Goal: Task Accomplishment & Management: Manage account settings

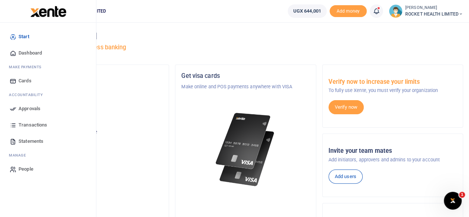
click at [33, 106] on span "Approvals" at bounding box center [30, 108] width 22 height 7
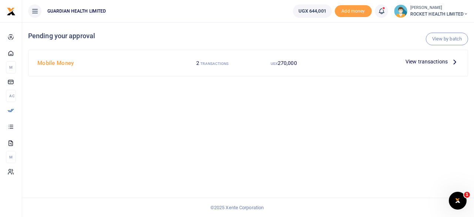
click at [425, 60] on span "View transactions" at bounding box center [427, 61] width 42 height 8
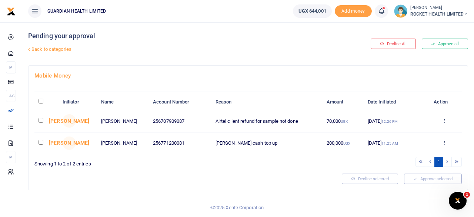
click at [39, 120] on input "checkbox" at bounding box center [41, 120] width 5 height 5
checkbox input "true"
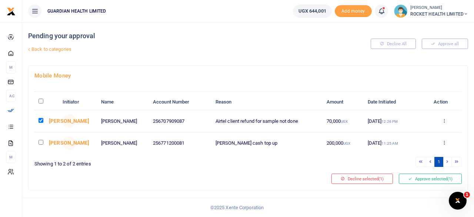
click at [41, 140] on input "checkbox" at bounding box center [41, 142] width 5 height 5
checkbox input "true"
click at [442, 177] on button "Approve selected (2)" at bounding box center [430, 178] width 63 height 10
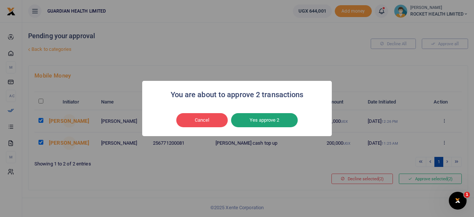
click at [262, 121] on button "Yes approve 2" at bounding box center [264, 120] width 67 height 14
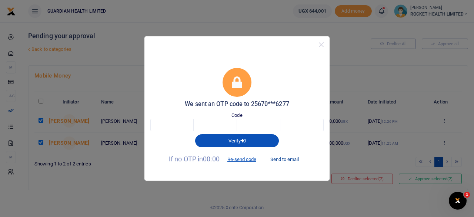
click at [288, 159] on button "Send to email" at bounding box center [284, 159] width 41 height 13
click at [255, 159] on button "Re-send code" at bounding box center [242, 159] width 42 height 13
click at [241, 159] on button "Re-send code" at bounding box center [242, 159] width 42 height 13
click at [280, 159] on button "Send to email" at bounding box center [284, 159] width 41 height 13
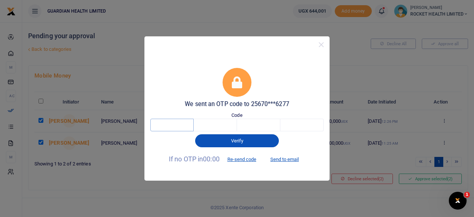
click at [178, 123] on input "text" at bounding box center [171, 125] width 43 height 13
type input "2"
type input "1"
type input "9"
type input "6"
